Goal: Task Accomplishment & Management: Manage account settings

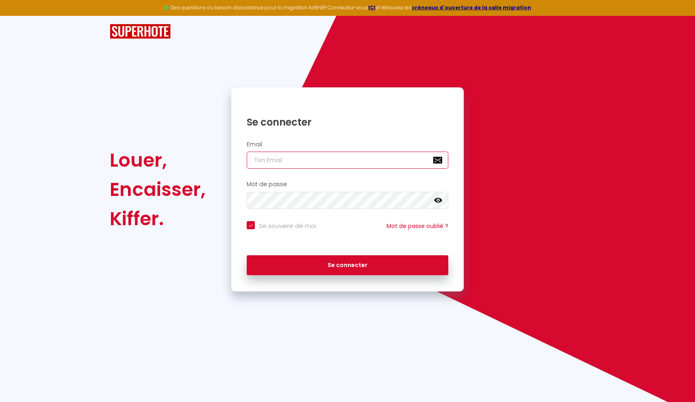
type input "[EMAIL_ADDRESS][DOMAIN_NAME]"
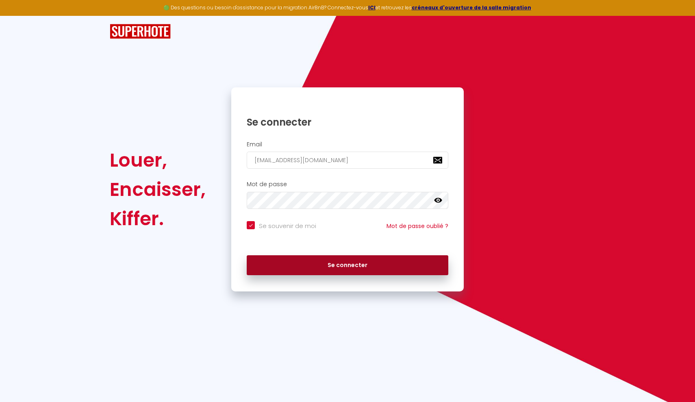
click at [308, 260] on button "Se connecter" at bounding box center [348, 265] width 202 height 20
checkbox input "true"
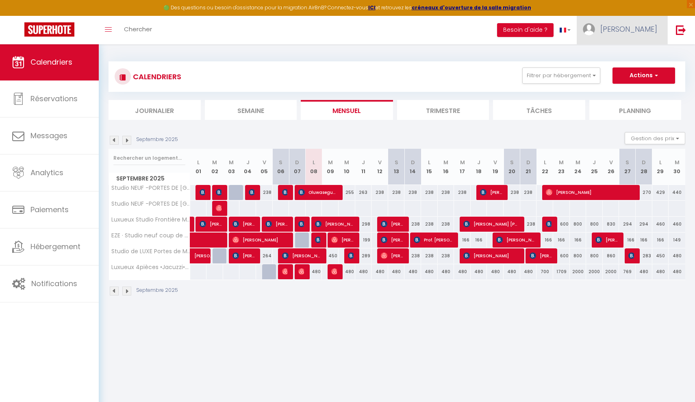
click at [639, 28] on span "[PERSON_NAME]" at bounding box center [628, 29] width 57 height 10
click at [637, 56] on link "Paramètres" at bounding box center [635, 57] width 60 height 14
select select "28"
select select "fr"
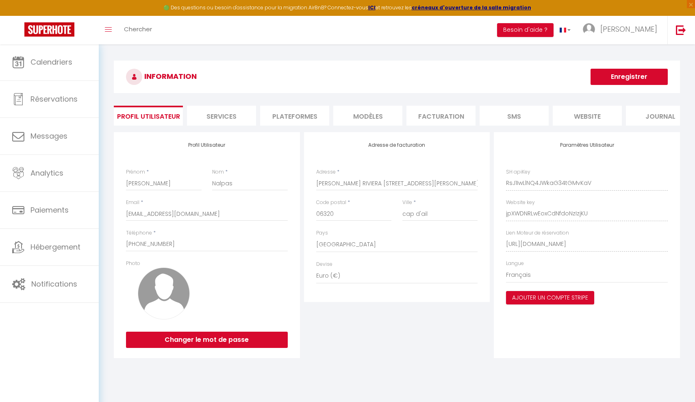
click at [302, 115] on li "Plateformes" at bounding box center [294, 116] width 69 height 20
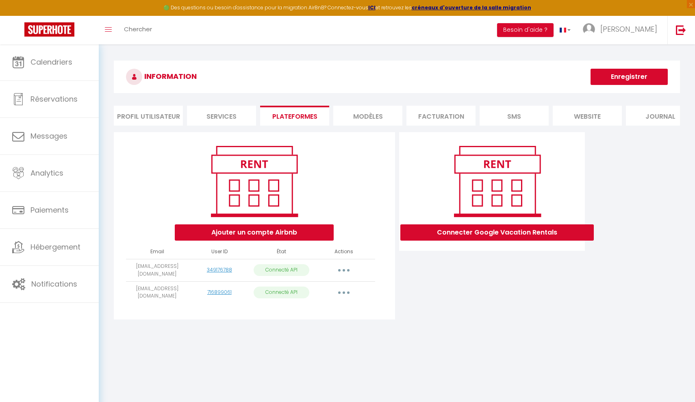
click at [240, 235] on button "Ajouter un compte Airbnb" at bounding box center [254, 232] width 159 height 16
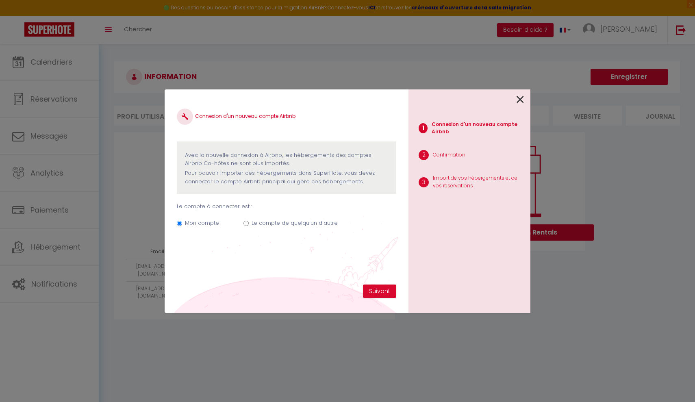
click at [314, 220] on label "Le compte de quelqu'un d'autre" at bounding box center [295, 223] width 86 height 8
click at [249, 221] on input "Le compte de quelqu'un d'autre" at bounding box center [246, 223] width 5 height 5
radio input "true"
radio input "false"
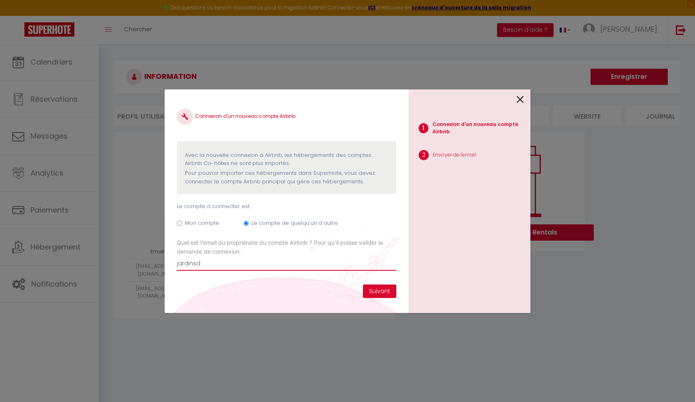
type input "jardinsd"
click at [523, 101] on icon at bounding box center [520, 100] width 7 height 12
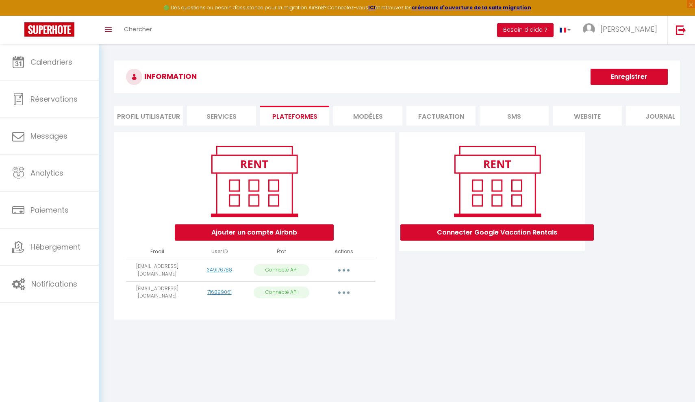
click at [244, 237] on button "Ajouter un compte Airbnb" at bounding box center [254, 232] width 159 height 16
radio input "true"
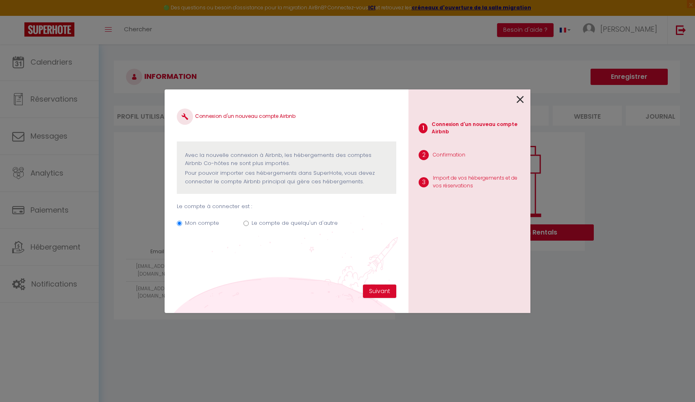
click at [283, 221] on label "Le compte de quelqu'un d'autre" at bounding box center [295, 223] width 86 height 8
click at [249, 221] on input "Le compte de quelqu'un d'autre" at bounding box center [246, 223] width 5 height 5
radio input "true"
radio input "false"
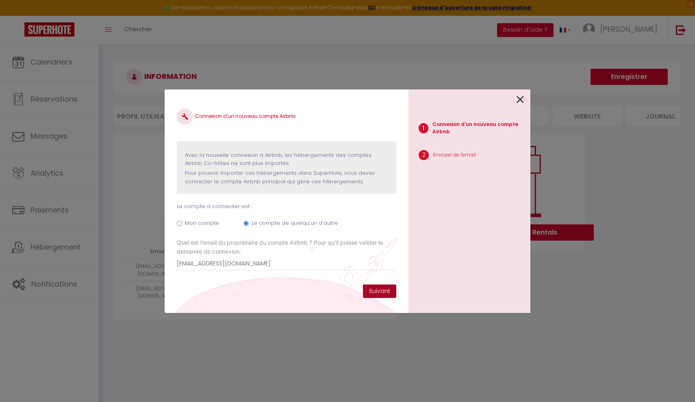
type input "[EMAIL_ADDRESS][DOMAIN_NAME]"
click at [390, 296] on button "Suivant" at bounding box center [379, 292] width 33 height 14
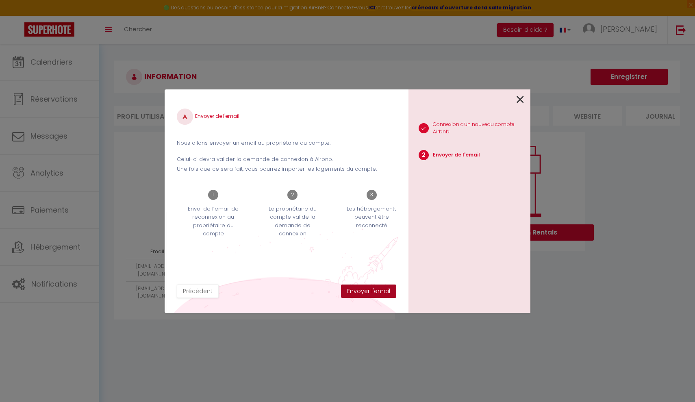
click at [370, 291] on button "Envoyer l'email" at bounding box center [368, 292] width 55 height 14
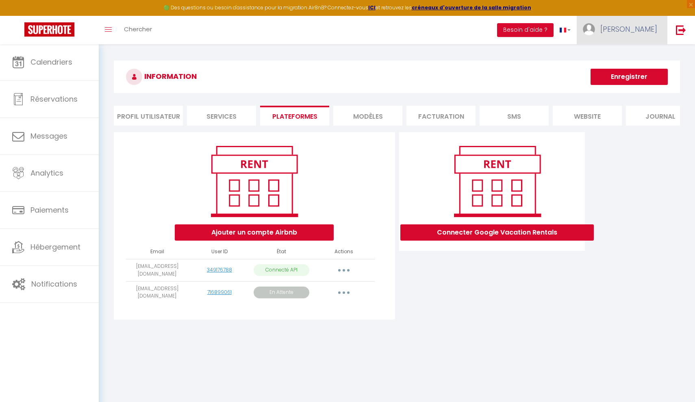
click at [643, 35] on link "[PERSON_NAME]" at bounding box center [622, 30] width 91 height 28
click at [627, 56] on link "Paramètres" at bounding box center [635, 57] width 60 height 14
click at [616, 58] on icon at bounding box center [613, 57] width 6 height 6
click at [626, 57] on link "Paramètres" at bounding box center [635, 57] width 60 height 14
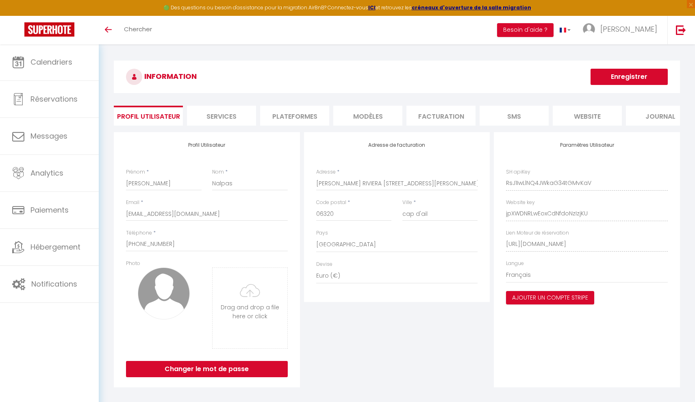
select select "28"
select select "fr"
click at [632, 26] on link "[PERSON_NAME]" at bounding box center [622, 30] width 91 height 28
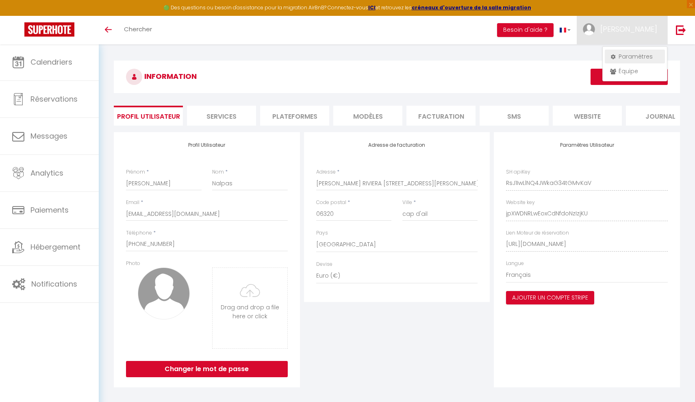
click at [628, 55] on link "Paramètres" at bounding box center [635, 57] width 60 height 14
click at [613, 54] on icon at bounding box center [613, 57] width 6 height 6
click at [285, 131] on div "Profil Utilisateur Prénom * Marion Nom * Nalpas Email * marionjb.nalpas@gmail.c…" at bounding box center [397, 260] width 566 height 260
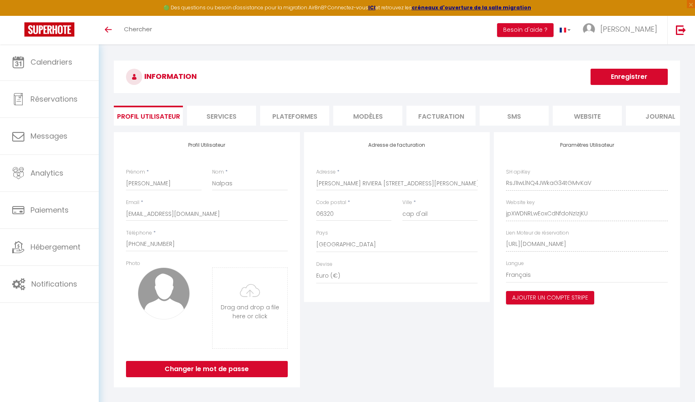
click at [298, 119] on li "Plateformes" at bounding box center [294, 116] width 69 height 20
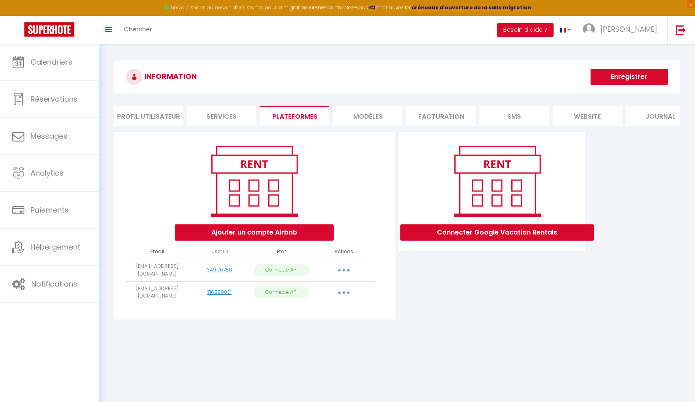
click at [344, 291] on icon "button" at bounding box center [344, 292] width 2 height 2
click at [346, 267] on button "button" at bounding box center [344, 270] width 23 height 13
click at [324, 316] on link "Reconnecter le compte" at bounding box center [308, 318] width 90 height 14
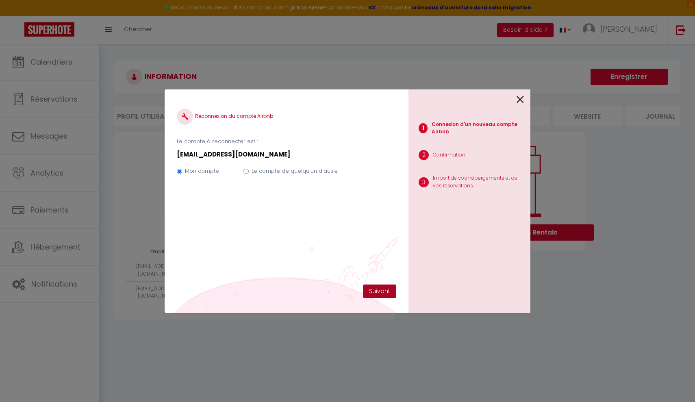
click at [368, 289] on button "Suivant" at bounding box center [379, 292] width 33 height 14
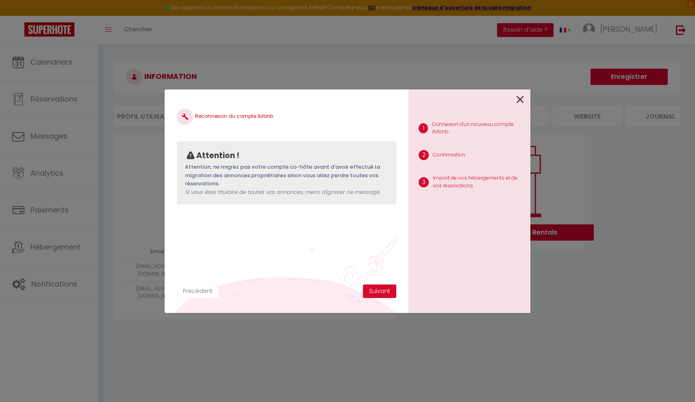
click at [196, 290] on button "Précédent" at bounding box center [198, 292] width 42 height 14
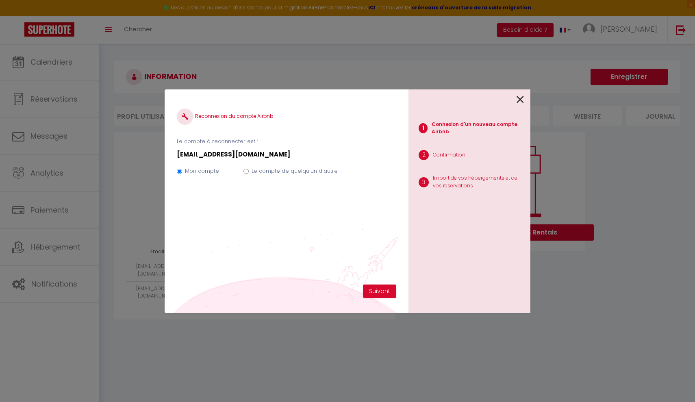
click at [512, 104] on div at bounding box center [466, 98] width 115 height 19
click at [520, 105] on icon at bounding box center [520, 100] width 7 height 12
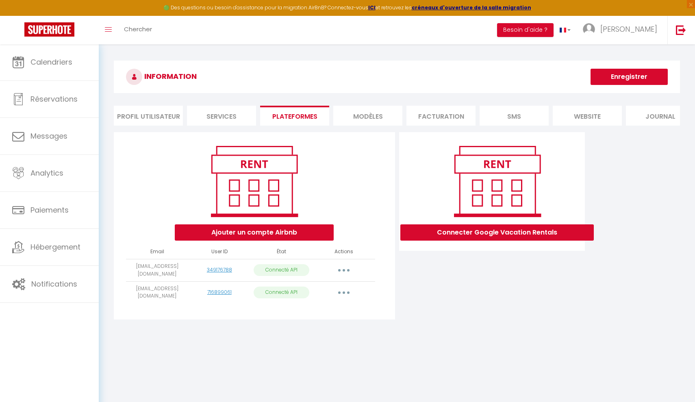
click at [340, 298] on td "Importer les appartements Supprimer Reconnecter le compte" at bounding box center [344, 292] width 62 height 22
click at [346, 293] on button "button" at bounding box center [344, 292] width 23 height 13
click at [345, 272] on button "button" at bounding box center [344, 270] width 23 height 13
click at [341, 344] on div "INFORMATION Enregistrer Profil Utilisateur Services Plateformes MODÈLES Factura…" at bounding box center [397, 195] width 596 height 303
click at [346, 272] on button "button" at bounding box center [344, 270] width 23 height 13
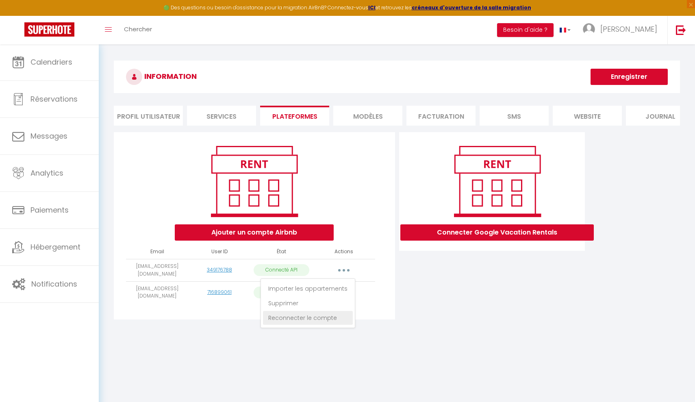
click at [335, 319] on link "Reconnecter le compte" at bounding box center [308, 318] width 90 height 14
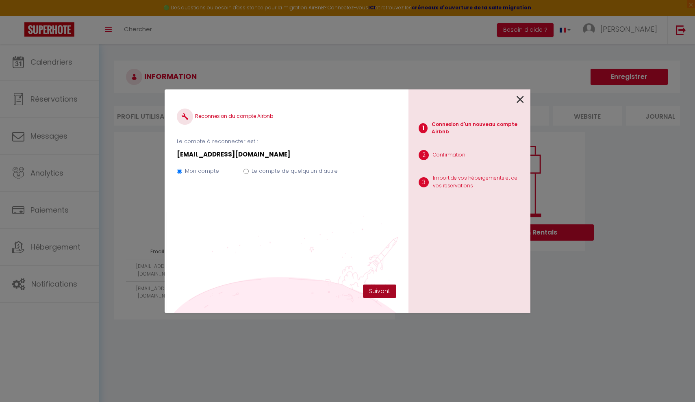
click at [374, 291] on button "Suivant" at bounding box center [379, 292] width 33 height 14
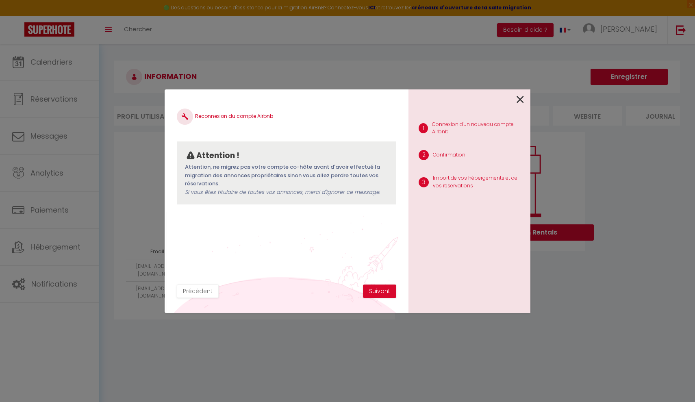
click at [374, 291] on button "Suivant" at bounding box center [379, 292] width 33 height 14
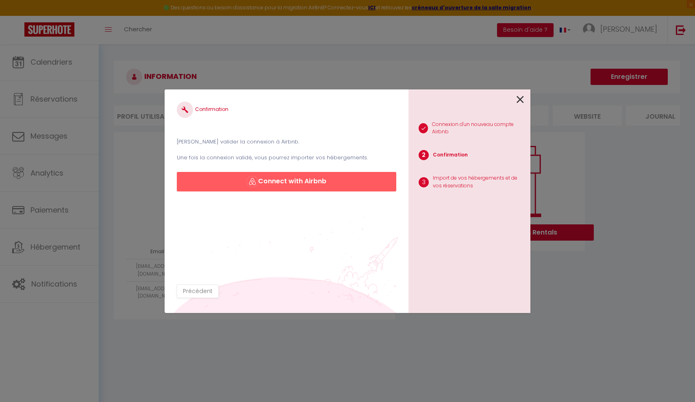
click at [333, 184] on button "Connect with Airbnb" at bounding box center [287, 182] width 220 height 20
click at [295, 183] on button "Connect with Airbnb" at bounding box center [287, 182] width 220 height 20
click at [331, 176] on button "Connect with Airbnb" at bounding box center [287, 182] width 220 height 20
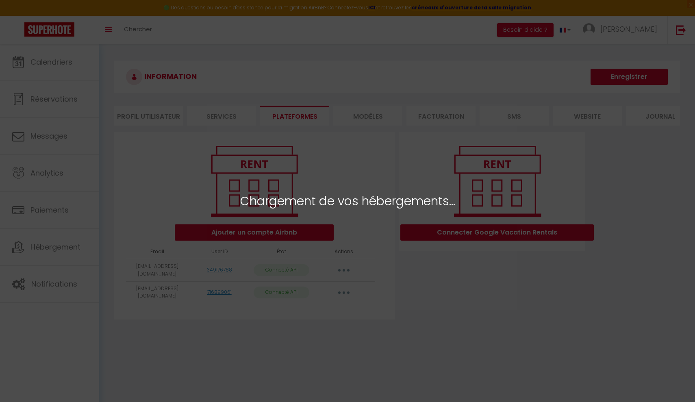
select select "73705"
select select "73706"
select select "73707"
select select "73708"
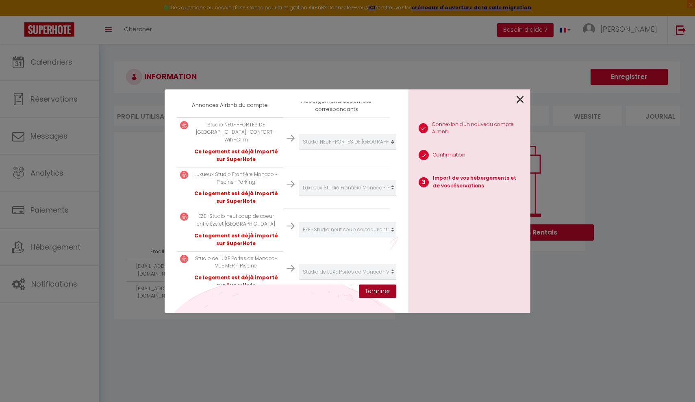
scroll to position [150, 0]
click at [376, 285] on button "Terminer" at bounding box center [377, 292] width 37 height 14
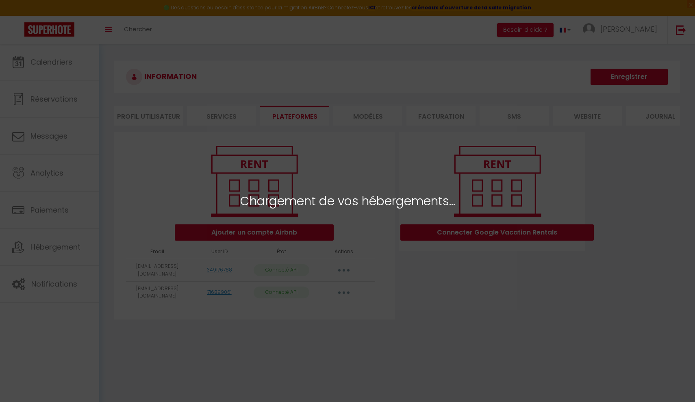
select select "73705"
select select "73706"
select select "73707"
select select "73708"
select select "73705"
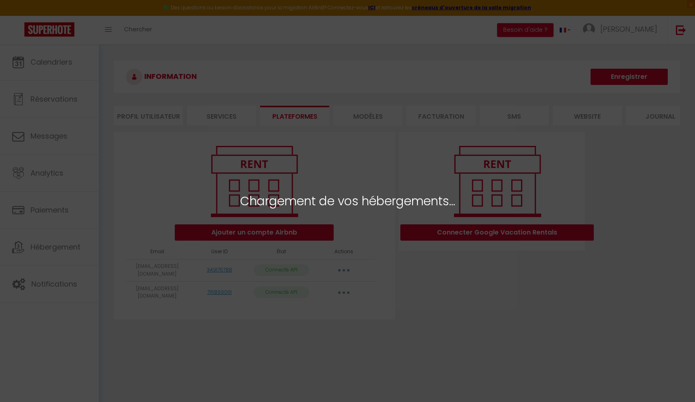
select select "73706"
select select "73707"
select select "73708"
select select "76663"
